Goal: Information Seeking & Learning: Learn about a topic

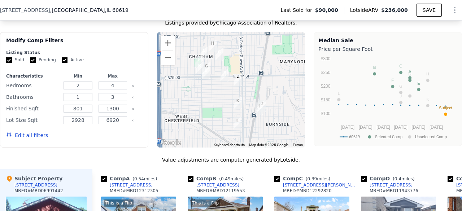
scroll to position [706, 0]
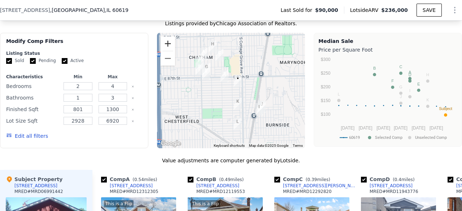
click at [169, 46] on button "Zoom in" at bounding box center [168, 43] width 14 height 14
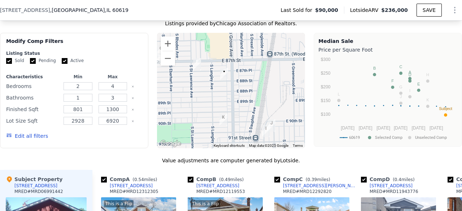
drag, startPoint x: 222, startPoint y: 85, endPoint x: 201, endPoint y: 83, distance: 21.0
click at [201, 83] on div at bounding box center [231, 90] width 148 height 115
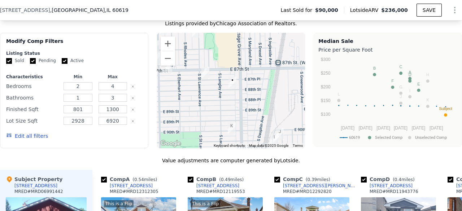
drag, startPoint x: 210, startPoint y: 97, endPoint x: 220, endPoint y: 106, distance: 14.0
click at [220, 106] on div at bounding box center [231, 90] width 148 height 115
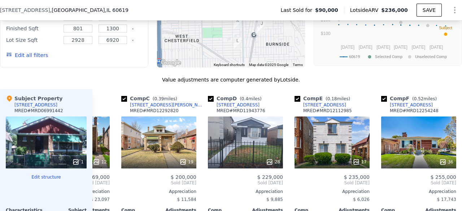
scroll to position [805, 0]
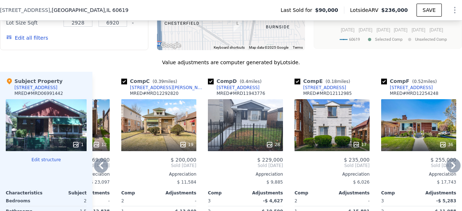
click at [410, 125] on div "36" at bounding box center [418, 125] width 75 height 52
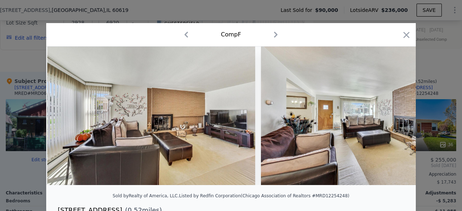
scroll to position [0, 853]
click at [406, 35] on icon "button" at bounding box center [406, 35] width 10 height 10
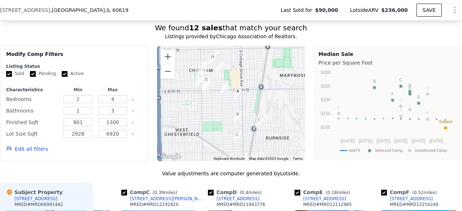
scroll to position [694, 0]
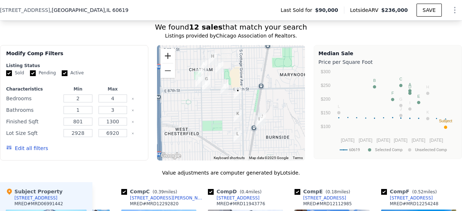
click at [167, 54] on button "Zoom in" at bounding box center [168, 56] width 14 height 14
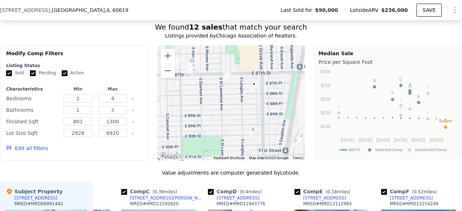
drag, startPoint x: 214, startPoint y: 94, endPoint x: 224, endPoint y: 91, distance: 10.9
click at [224, 91] on div at bounding box center [231, 102] width 148 height 115
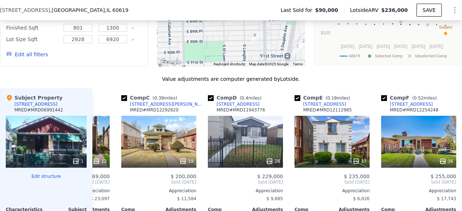
scroll to position [813, 0]
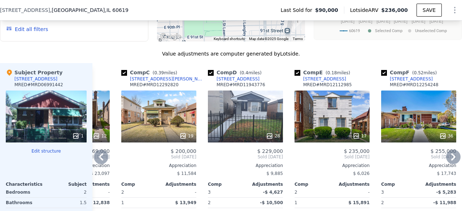
click at [334, 113] on div "17" at bounding box center [331, 117] width 75 height 52
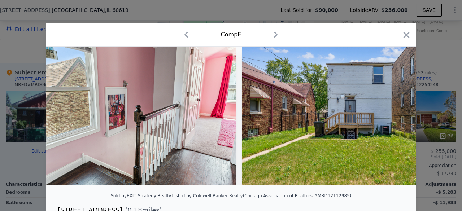
scroll to position [0, 2791]
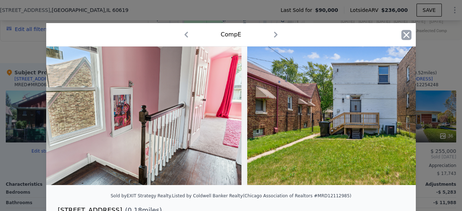
click at [403, 38] on icon "button" at bounding box center [406, 35] width 10 height 10
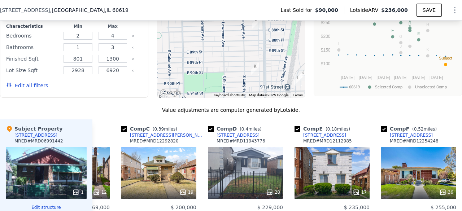
scroll to position [789, 0]
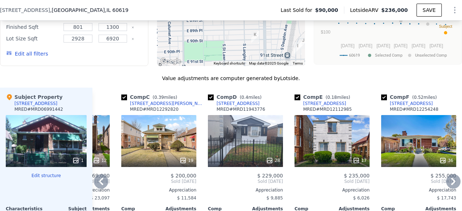
click at [253, 152] on div "28" at bounding box center [245, 141] width 75 height 52
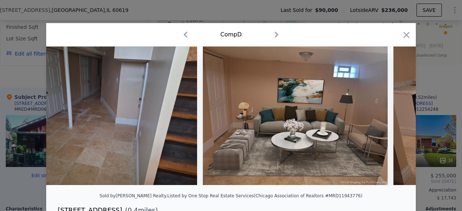
scroll to position [0, 2345]
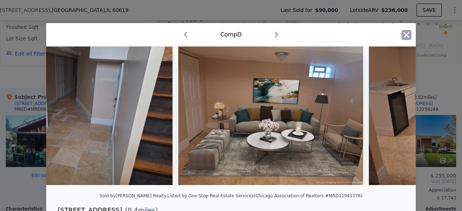
click at [405, 32] on icon "button" at bounding box center [406, 35] width 10 height 10
